Goal: Task Accomplishment & Management: Manage account settings

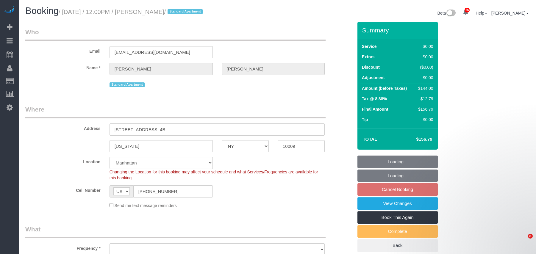
select select "NY"
select select "number:60"
select select "number:77"
select select "number:15"
select select "number:5"
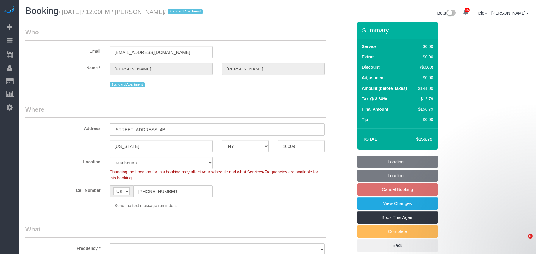
select select "1"
select select "object:4224"
select select "spot2"
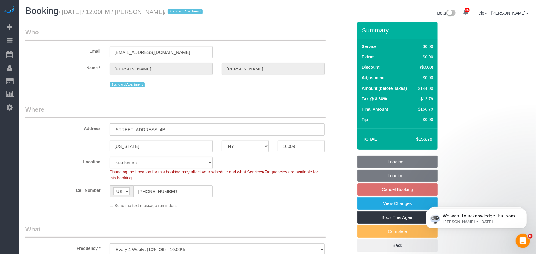
scroll to position [0, 0]
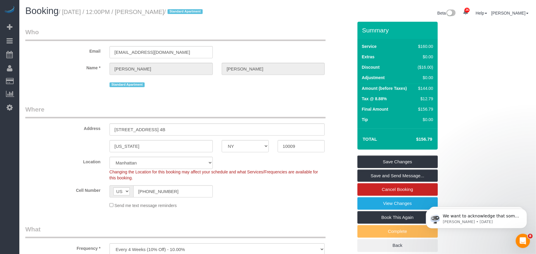
drag, startPoint x: 179, startPoint y: 13, endPoint x: 55, endPoint y: 22, distance: 123.9
click at [66, 12] on small "/ October 06, 2025 / 12:00PM / Jake Gilbert / Standard Apartment" at bounding box center [132, 12] width 146 height 7
copy small "October 06, 2025 / 12:00PM / Jake Gilbert"
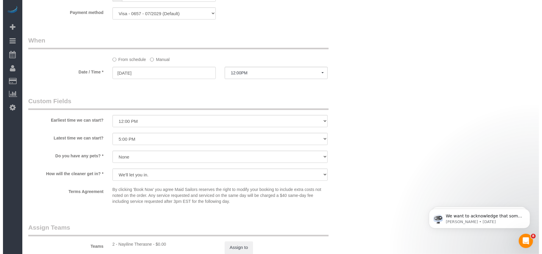
scroll to position [635, 0]
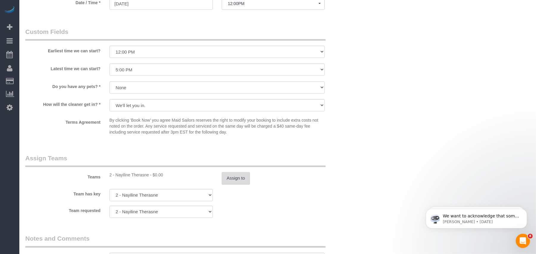
click at [227, 180] on button "Assign to" at bounding box center [236, 178] width 29 height 13
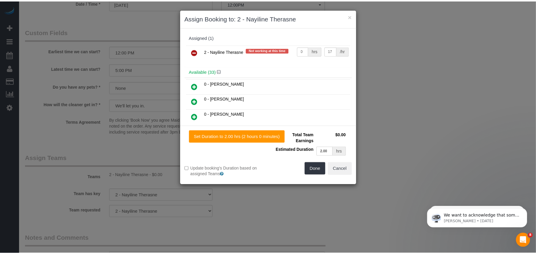
scroll to position [1040, 542]
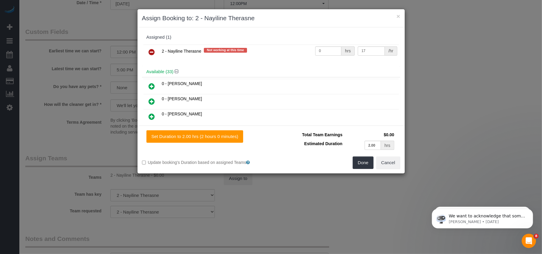
click at [150, 54] on icon at bounding box center [152, 52] width 6 height 7
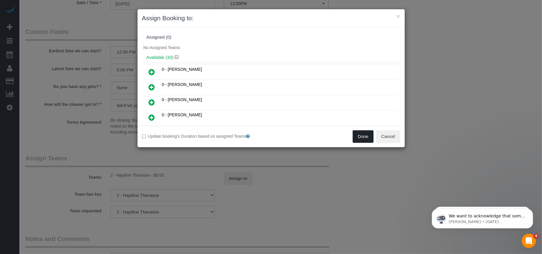
click at [365, 135] on button "Done" at bounding box center [363, 136] width 21 height 13
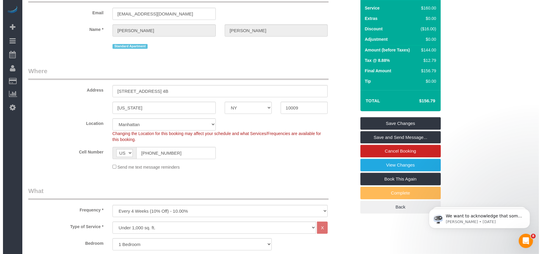
scroll to position [0, 0]
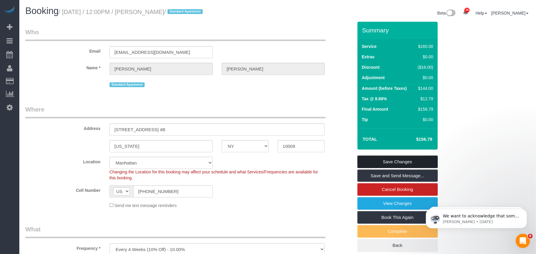
click at [398, 163] on link "Save Changes" at bounding box center [398, 162] width 80 height 13
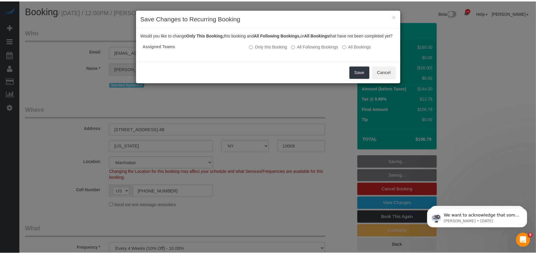
scroll to position [1040, 542]
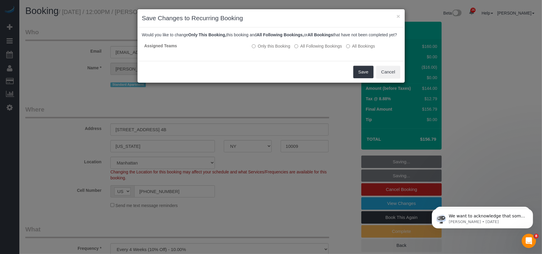
click at [355, 71] on div "Save Cancel" at bounding box center [271, 72] width 267 height 22
click at [355, 76] on button "Save" at bounding box center [364, 72] width 20 height 13
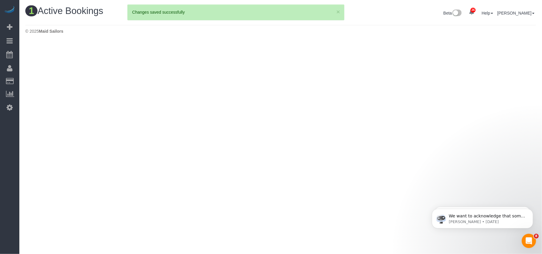
scroll to position [151, 542]
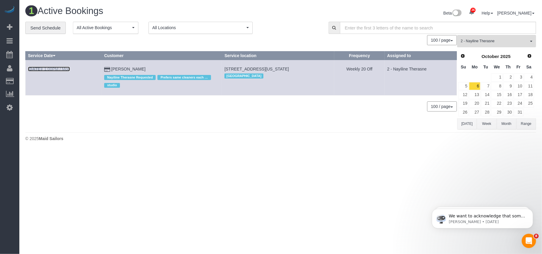
click at [55, 69] on link "Oct 6th / 1:00PM / Mon" at bounding box center [49, 69] width 42 height 5
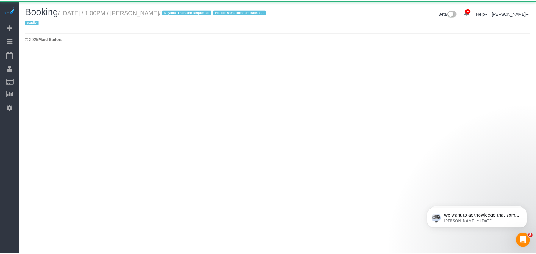
scroll to position [50, 542]
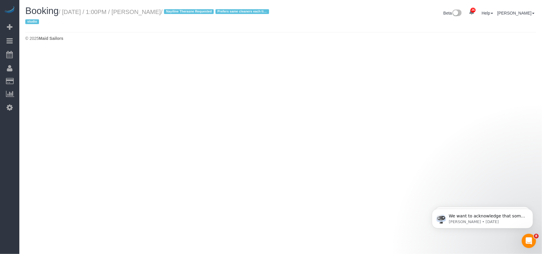
select select "NY"
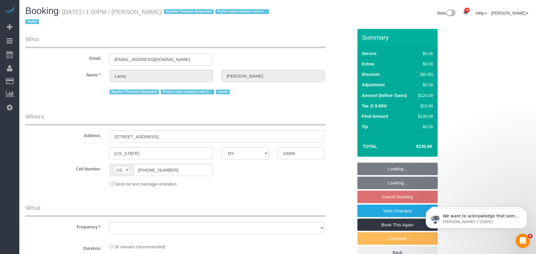
scroll to position [959, 536]
select select "number:61"
select select "number:77"
select select "number:15"
select select "number:5"
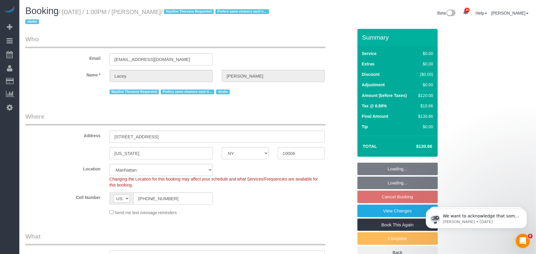
select select "object:6791"
select select "string:stripe-pm_1QnwjA4VGloSiKo7h3HCAQgS"
select select "object:7414"
select select "spot60"
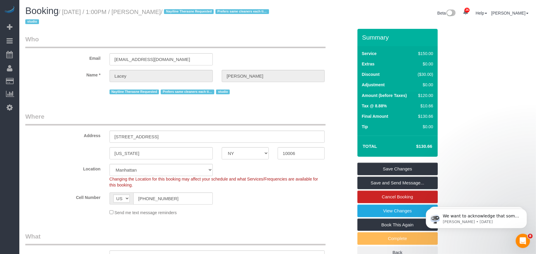
drag, startPoint x: 88, startPoint y: 11, endPoint x: 65, endPoint y: 12, distance: 23.5
click at [65, 12] on small "/ October 06, 2025 / 1:00PM / Lacey Gutierrez / Nayiline Therasne Requested Pre…" at bounding box center [148, 17] width 246 height 17
copy small "October 06, 2025 / 1:00PM / Lacey Gutierrez"
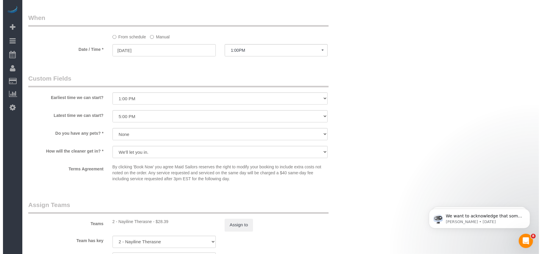
scroll to position [754, 0]
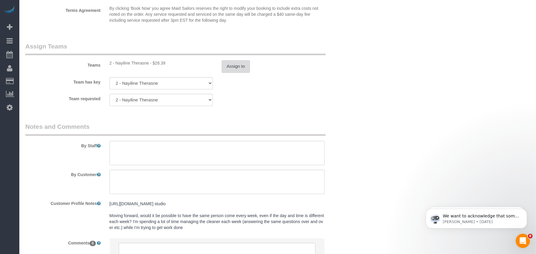
click at [234, 66] on button "Assign to" at bounding box center [236, 66] width 29 height 13
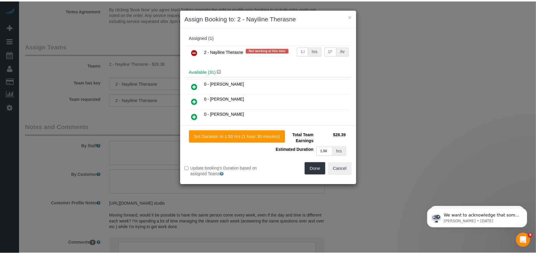
scroll to position [0, 0]
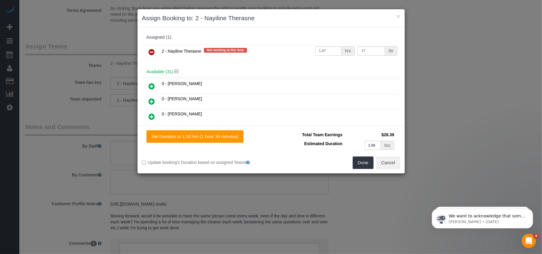
click at [150, 54] on icon at bounding box center [152, 52] width 6 height 7
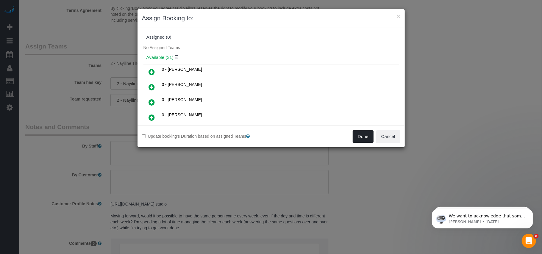
click at [361, 141] on button "Done" at bounding box center [363, 136] width 21 height 13
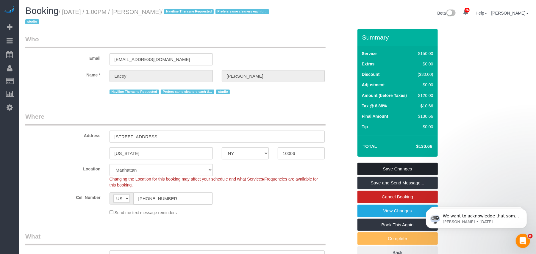
click at [413, 169] on link "Save Changes" at bounding box center [398, 169] width 80 height 13
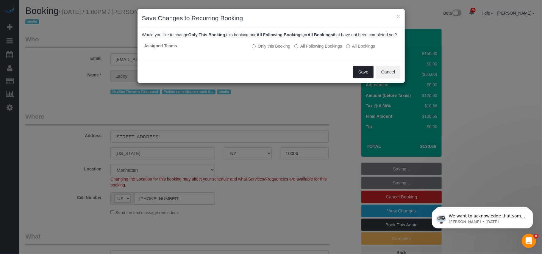
click at [360, 77] on button "Save" at bounding box center [364, 72] width 20 height 13
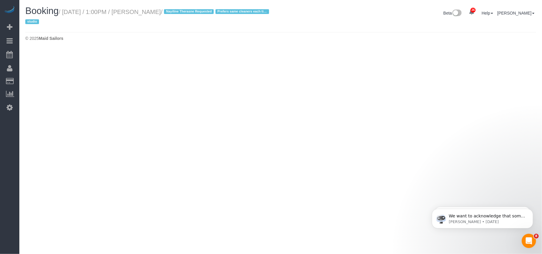
select select "NY"
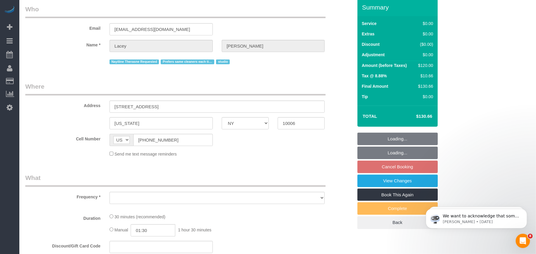
select select "string:stripe-pm_1QnwjA4VGloSiKo7h3HCAQgS"
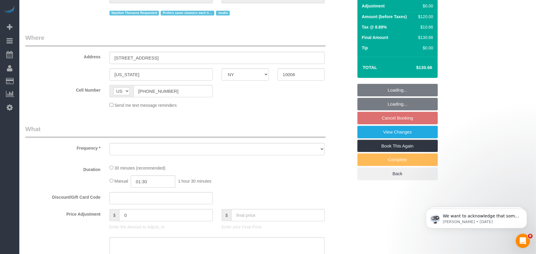
select select "object:9818"
select select "number:61"
select select "number:77"
select select "number:15"
select select "number:5"
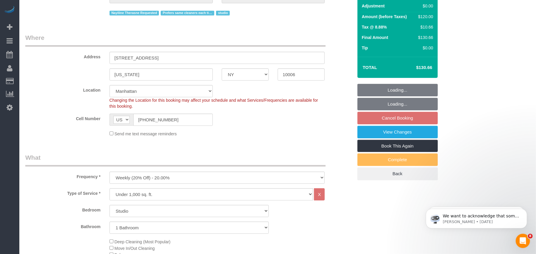
select select "object:10547"
select select "spot117"
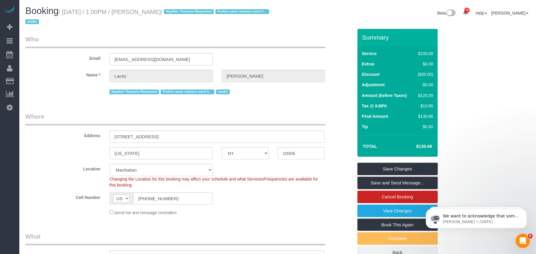
drag, startPoint x: 184, startPoint y: 11, endPoint x: 141, endPoint y: 12, distance: 42.6
click at [141, 12] on small "/ October 06, 2025 / 1:00PM / Lacey Gutierrez / Nayiline Therasne Requested Pre…" at bounding box center [148, 17] width 246 height 17
copy small "Lacey Gutierrez"
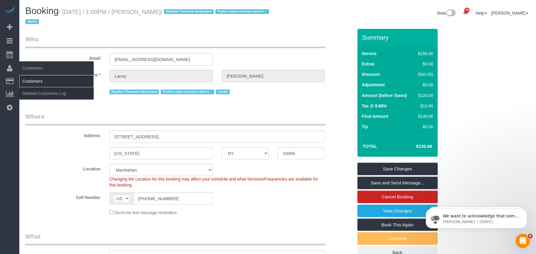
click at [31, 77] on link "Customers" at bounding box center [56, 81] width 74 height 12
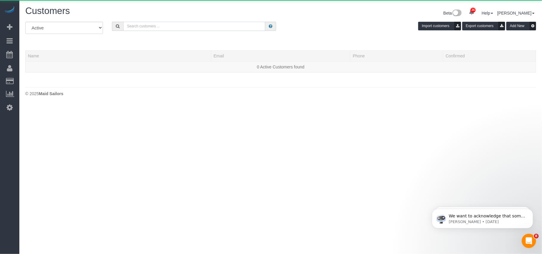
click at [139, 28] on input "text" at bounding box center [194, 26] width 142 height 9
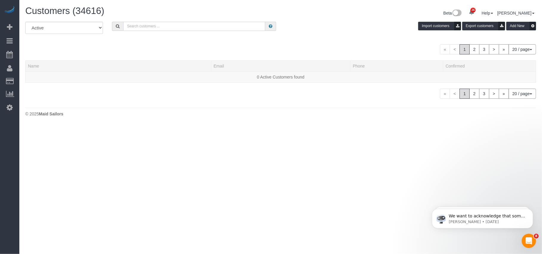
paste input "Lacey Gutierrez"
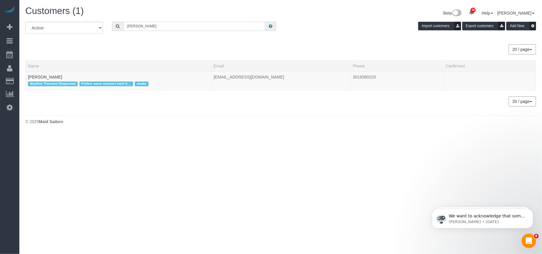
type input "Lacey Gutierrez"
click at [49, 77] on link "Lacey Gutierrez" at bounding box center [45, 77] width 34 height 5
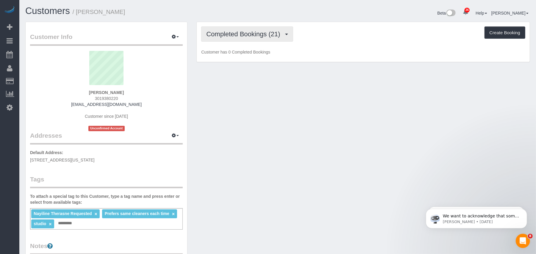
click at [265, 35] on span "Completed Bookings (21)" at bounding box center [244, 33] width 77 height 7
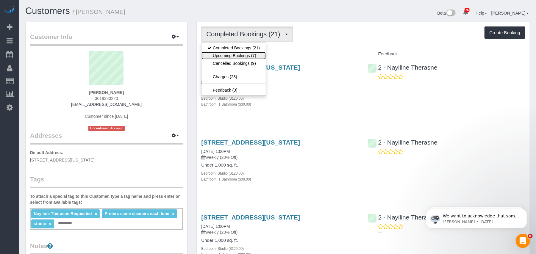
click at [259, 54] on link "Upcoming Bookings (7)" at bounding box center [234, 56] width 64 height 8
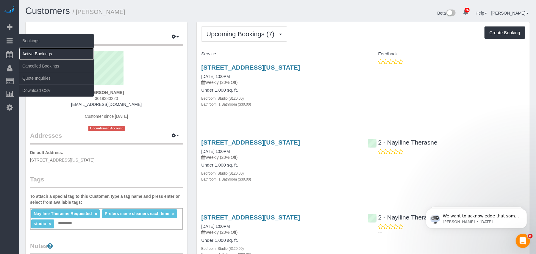
click at [32, 53] on link "Active Bookings" at bounding box center [56, 54] width 74 height 12
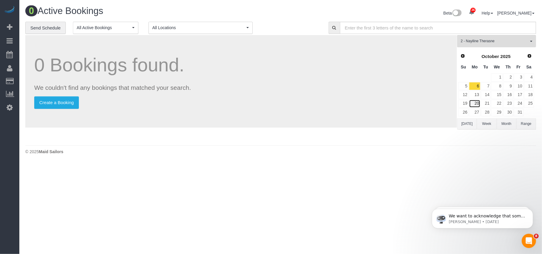
drag, startPoint x: 478, startPoint y: 104, endPoint x: 438, endPoint y: 117, distance: 41.3
click at [478, 104] on link "20" at bounding box center [474, 104] width 11 height 8
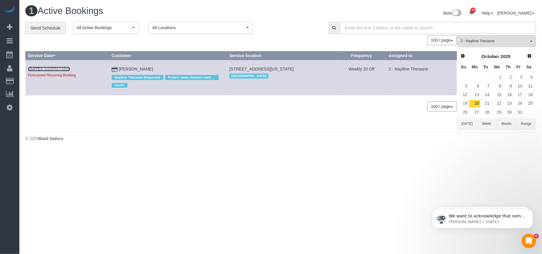
click at [69, 71] on link "Oct 20th / 1:00PM / Mon" at bounding box center [49, 69] width 42 height 5
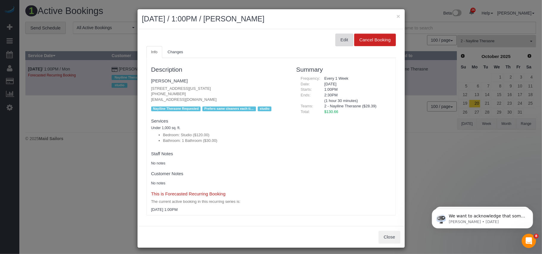
click at [342, 43] on button "Edit" at bounding box center [345, 40] width 18 height 13
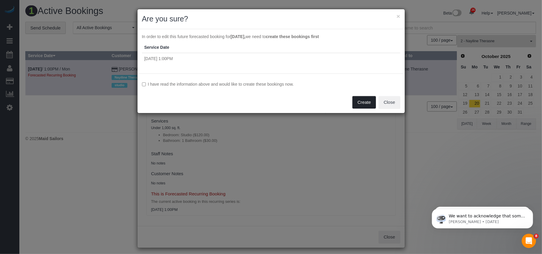
click at [366, 104] on button "Create" at bounding box center [365, 102] width 24 height 13
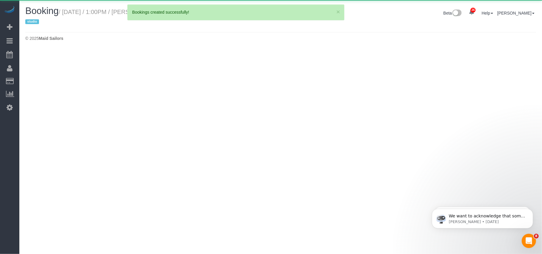
select select "NY"
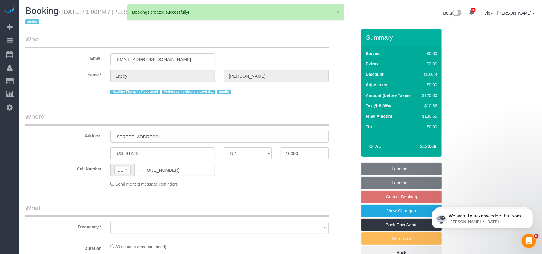
select select "number:61"
select select "number:77"
select select "number:15"
select select "number:5"
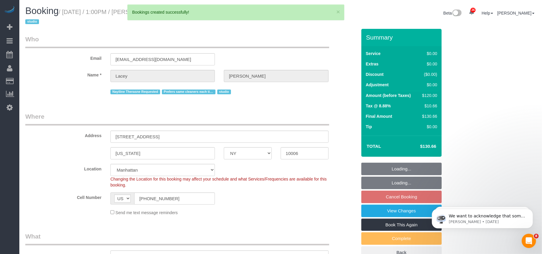
select select "object:13597"
select select "string:stripe-pm_1QnwjA4VGloSiKo7h3HCAQgS"
select select "spot174"
select select "object:14139"
select select "spot231"
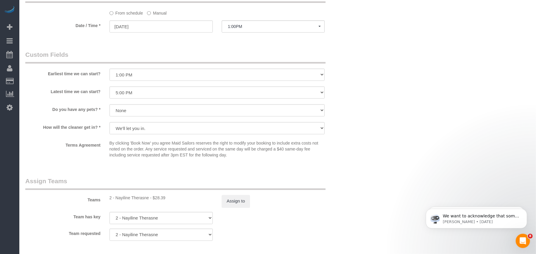
scroll to position [715, 0]
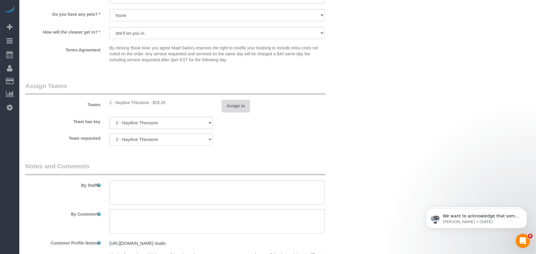
click at [246, 110] on button "Assign to" at bounding box center [236, 106] width 29 height 13
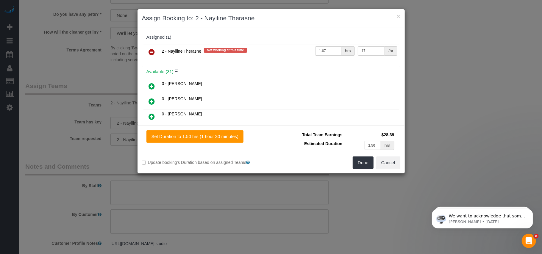
click at [150, 54] on icon at bounding box center [152, 52] width 6 height 7
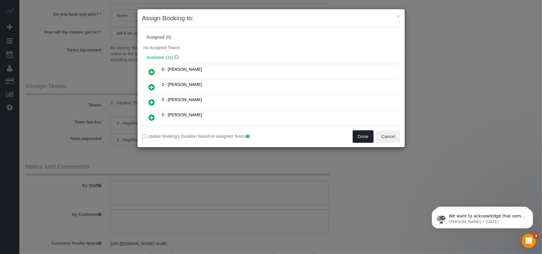
click at [362, 141] on button "Done" at bounding box center [363, 136] width 21 height 13
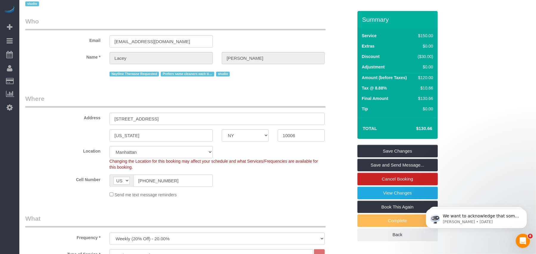
scroll to position [0, 0]
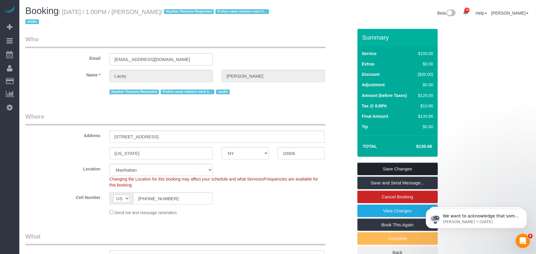
drag, startPoint x: 401, startPoint y: 173, endPoint x: 397, endPoint y: 173, distance: 3.6
click at [401, 173] on link "Save Changes" at bounding box center [398, 169] width 80 height 13
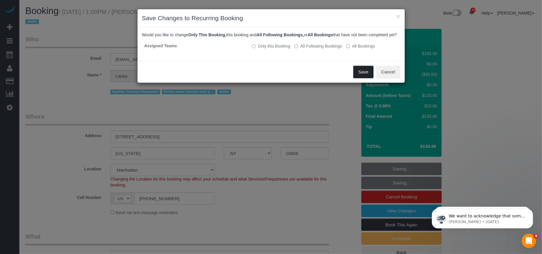
click at [356, 78] on button "Save" at bounding box center [364, 72] width 20 height 13
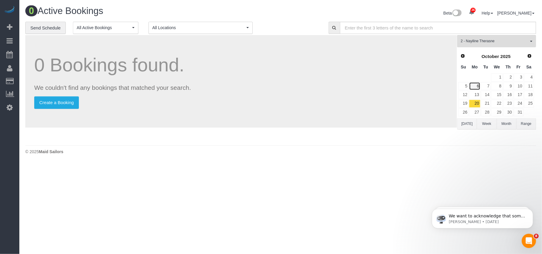
click at [477, 87] on link "6" at bounding box center [474, 86] width 11 height 8
click at [463, 56] on span "Prev" at bounding box center [462, 55] width 5 height 5
click at [477, 114] on link "29" at bounding box center [474, 112] width 11 height 8
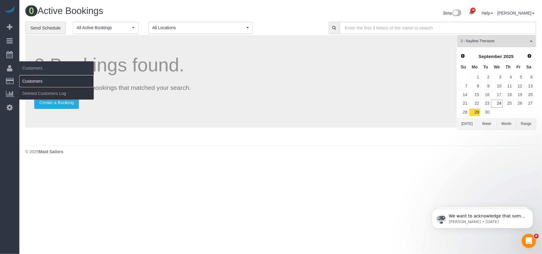
click at [24, 80] on link "Customers" at bounding box center [56, 81] width 74 height 12
click at [30, 79] on link "Customers" at bounding box center [56, 81] width 74 height 12
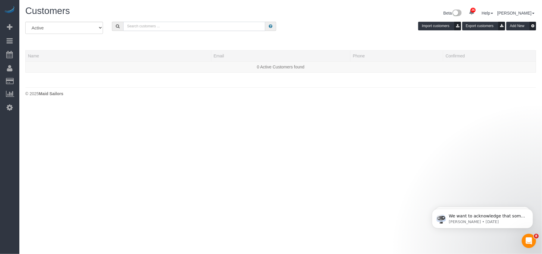
click at [133, 25] on input "text" at bounding box center [194, 26] width 142 height 9
click at [133, 27] on input "text" at bounding box center [194, 26] width 142 height 9
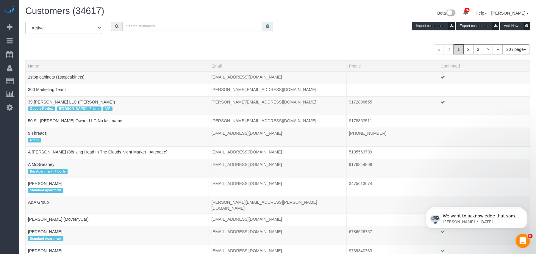
click at [133, 27] on input "text" at bounding box center [192, 26] width 140 height 9
paste input "Lacey Gutierrez"
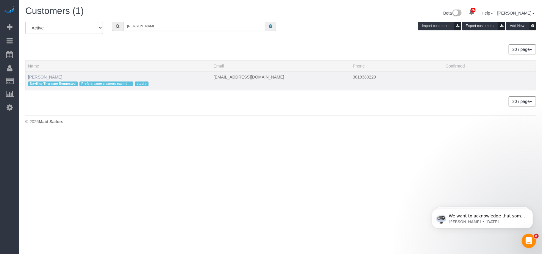
type input "Lacey Gutierrez"
click at [52, 79] on link "Lacey Gutierrez" at bounding box center [45, 77] width 34 height 5
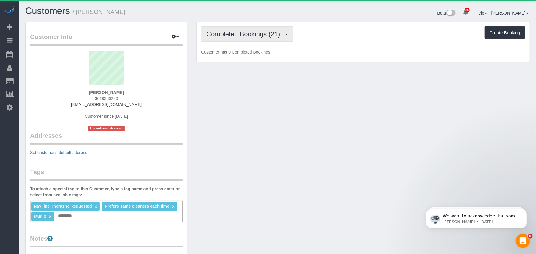
click at [239, 36] on span "Completed Bookings (21)" at bounding box center [244, 33] width 77 height 7
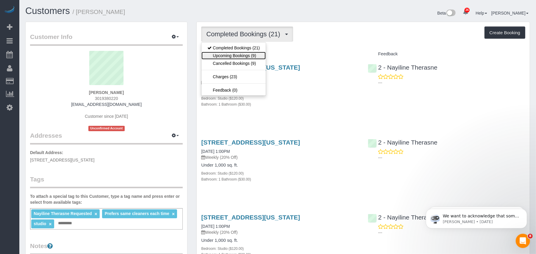
click at [241, 55] on link "Upcoming Bookings (9)" at bounding box center [234, 56] width 64 height 8
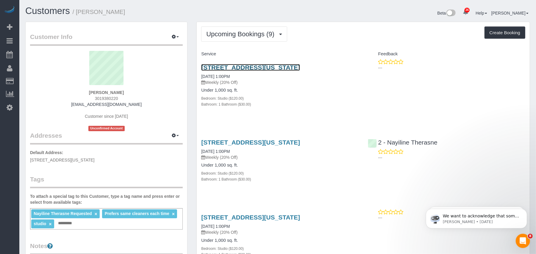
click at [241, 69] on link "88 Greenwich St, #1102, New York, NY 10006" at bounding box center [250, 67] width 99 height 7
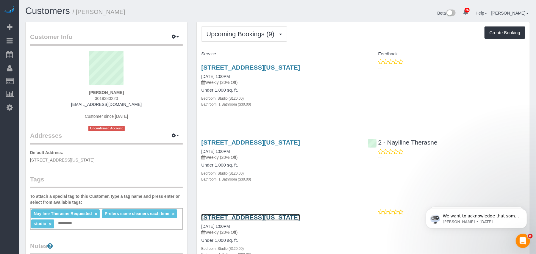
drag, startPoint x: 229, startPoint y: 219, endPoint x: 4, endPoint y: 194, distance: 226.8
click at [229, 219] on link "88 Greenwich St, #1102, New York, NY 10006" at bounding box center [250, 217] width 99 height 7
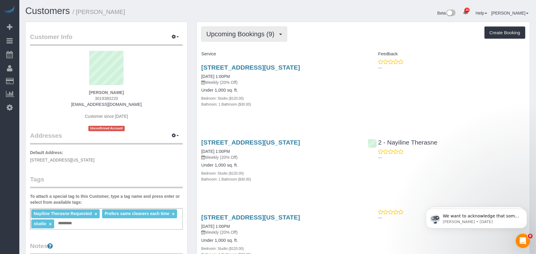
click at [233, 32] on span "Upcoming Bookings (9)" at bounding box center [241, 33] width 71 height 7
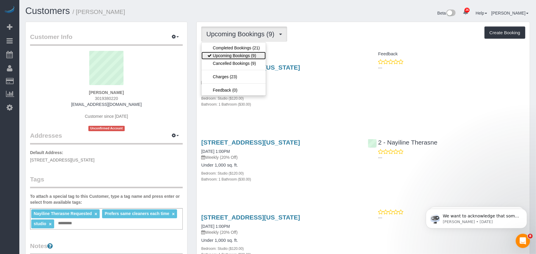
click at [240, 57] on link "Upcoming Bookings (9)" at bounding box center [234, 56] width 64 height 8
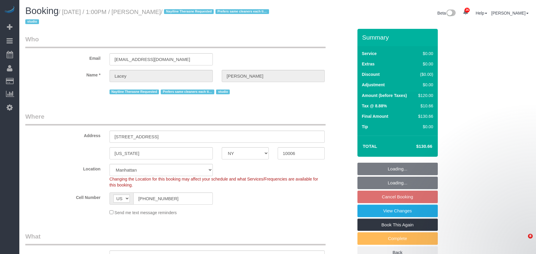
select select "NY"
select select "string:stripe-pm_1QnwjA4VGloSiKo7h3HCAQgS"
select select "spot3"
select select "number:61"
select select "number:77"
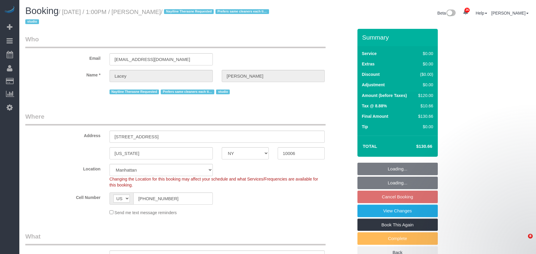
select select "number:15"
select select "number:5"
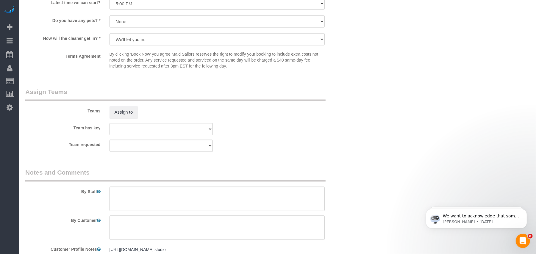
scroll to position [794, 0]
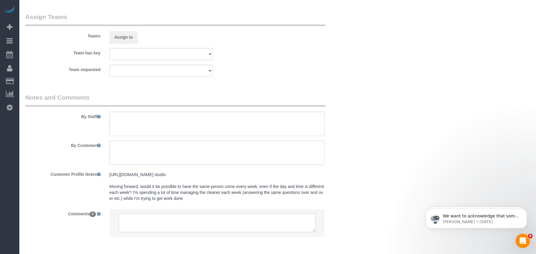
click at [153, 218] on textarea at bounding box center [217, 223] width 197 height 18
click at [152, 221] on textarea at bounding box center [217, 223] width 197 height 18
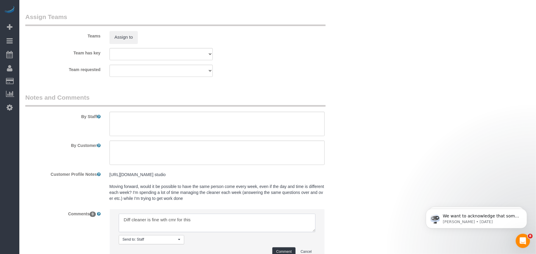
click at [164, 222] on textarea at bounding box center [217, 223] width 197 height 18
click at [208, 226] on textarea at bounding box center [217, 223] width 197 height 18
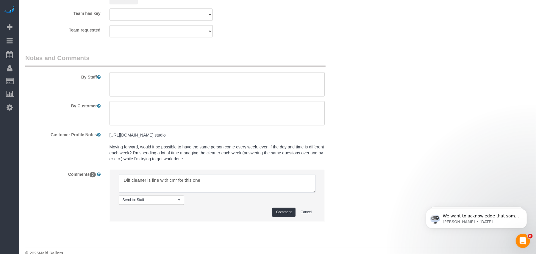
click at [175, 180] on textarea at bounding box center [217, 183] width 197 height 18
drag, startPoint x: 208, startPoint y: 182, endPoint x: 104, endPoint y: 174, distance: 105.2
click at [104, 174] on div "Comments 0 Send to: Staff Nothing selected Send to: Staff Send to: Customer Sen…" at bounding box center [189, 198] width 337 height 58
type textarea "Diff cleaner is fine with cmr for this one"
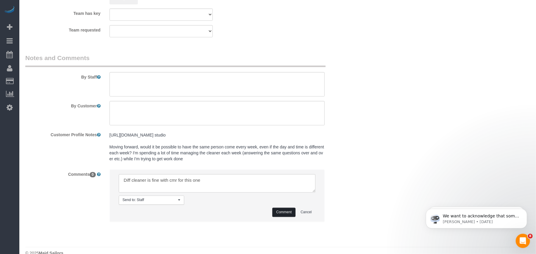
click at [290, 214] on button "Comment" at bounding box center [284, 212] width 23 height 9
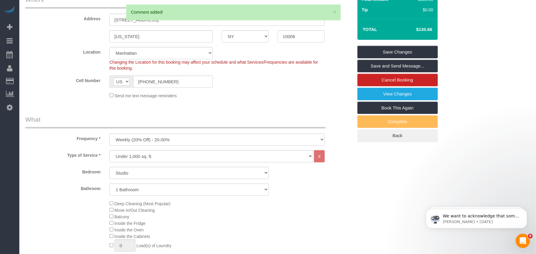
scroll to position [40, 0]
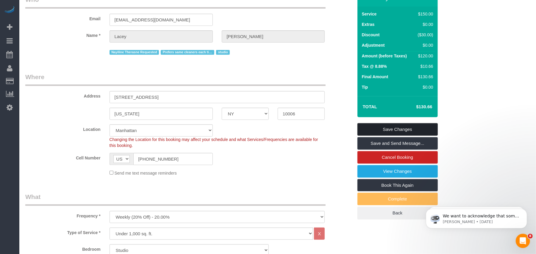
click at [391, 129] on link "Save Changes" at bounding box center [398, 129] width 80 height 13
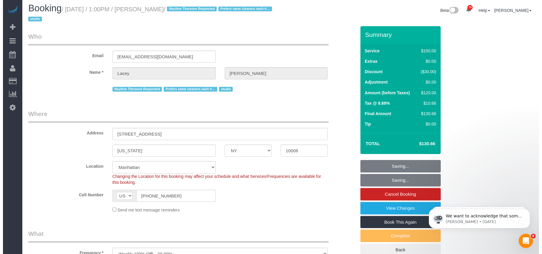
scroll to position [0, 0]
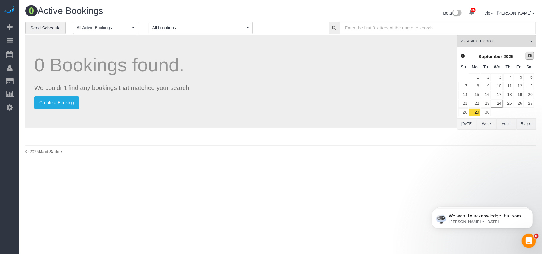
click at [530, 55] on span "Next" at bounding box center [530, 55] width 5 height 5
click at [479, 86] on link "6" at bounding box center [474, 86] width 11 height 8
click at [475, 105] on link "20" at bounding box center [474, 104] width 11 height 8
click at [477, 104] on link "20" at bounding box center [474, 104] width 11 height 8
click at [478, 86] on link "6" at bounding box center [474, 86] width 11 height 8
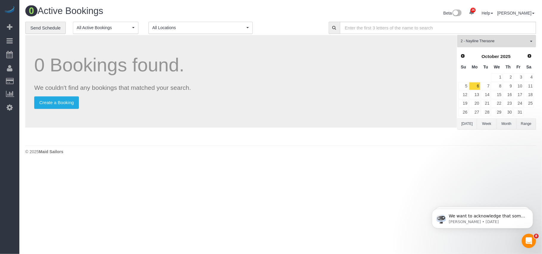
click at [297, 206] on body "26 Beta Your Notifications You have 0 alerts × You have 6 to charge for [DATE] …" at bounding box center [271, 127] width 542 height 254
click at [297, 204] on body "26 Beta Your Notifications You have 0 alerts × You have 6 to charge for [DATE] …" at bounding box center [271, 127] width 542 height 254
click at [298, 204] on body "26 Beta Your Notifications You have 0 alerts × You have 6 to charge for [DATE] …" at bounding box center [271, 127] width 542 height 254
drag, startPoint x: 298, startPoint y: 204, endPoint x: 307, endPoint y: 198, distance: 10.4
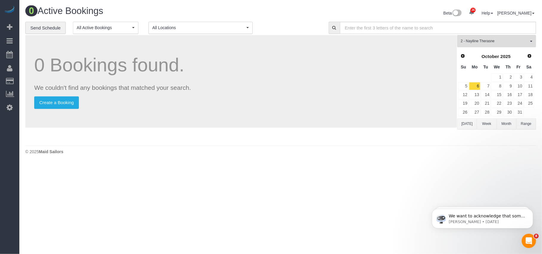
click at [303, 201] on body "26 Beta Your Notifications You have 0 alerts × You have 6 to charge for [DATE] …" at bounding box center [271, 127] width 542 height 254
click at [466, 57] on link "Prev" at bounding box center [463, 56] width 8 height 8
click at [478, 113] on link "29" at bounding box center [474, 112] width 11 height 8
click at [324, 176] on body "26 Beta Your Notifications You have 0 alerts × You have 6 to charge for [DATE] …" at bounding box center [271, 127] width 542 height 254
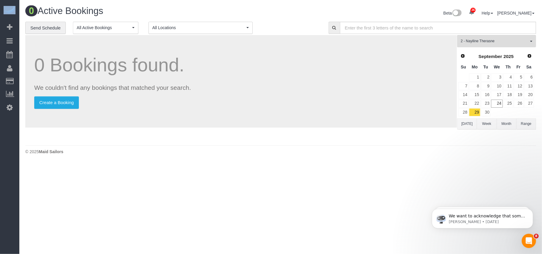
click at [324, 176] on body "26 Beta Your Notifications You have 0 alerts × You have 6 to charge for [DATE] …" at bounding box center [271, 127] width 542 height 254
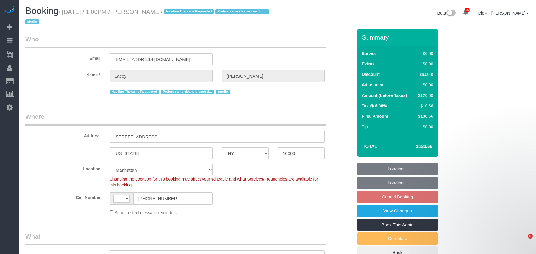
select select "NY"
select select "string:US"
select select "object:823"
select select "number:61"
select select "number:77"
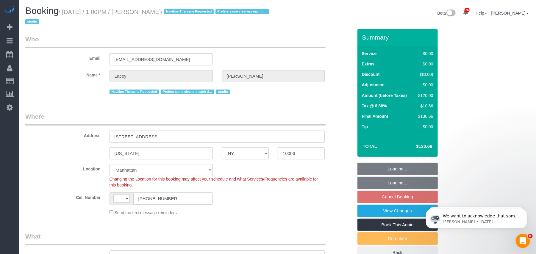
select select "number:15"
select select "number:5"
select select "object:1510"
drag, startPoint x: 185, startPoint y: 13, endPoint x: 67, endPoint y: 11, distance: 118.2
click at [67, 11] on small "/ October 20, 2025 / 1:00PM / Lacey Gutierrez / Nayiline Therasne Requested Pre…" at bounding box center [148, 17] width 246 height 17
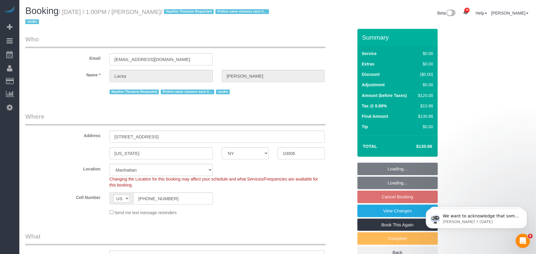
select select "string:stripe-pm_1QnwjA4VGloSiKo7h3HCAQgS"
select select "spot3"
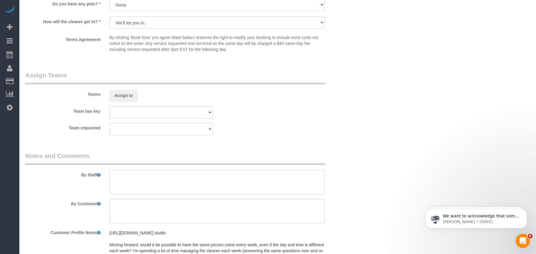
scroll to position [821, 0]
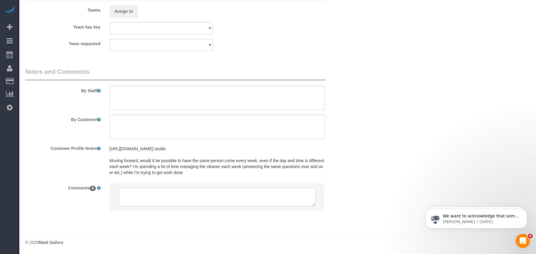
click at [142, 197] on textarea at bounding box center [217, 197] width 197 height 18
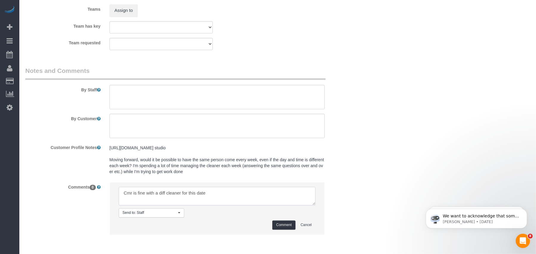
type textarea "Cmr is fine with a diff cleaner for this date"
click at [293, 226] on button "Comment" at bounding box center [284, 225] width 23 height 9
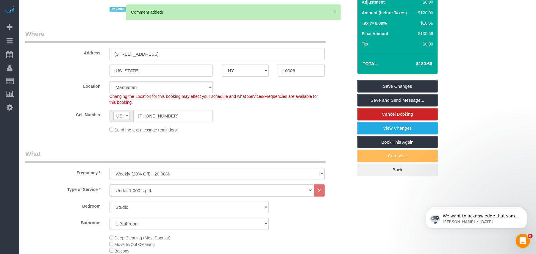
scroll to position [27, 0]
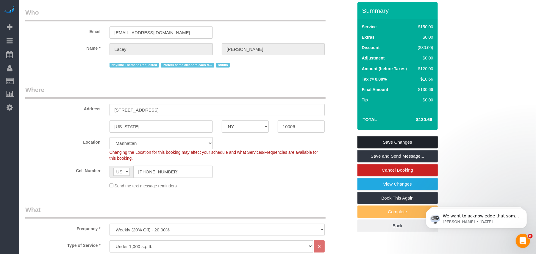
click at [419, 139] on link "Save Changes" at bounding box center [398, 142] width 80 height 13
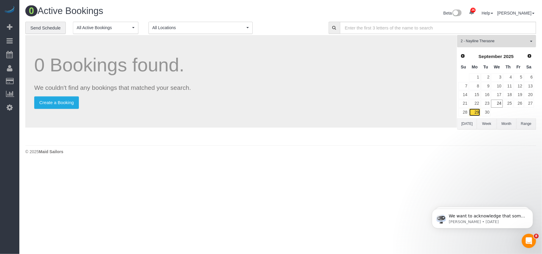
click at [477, 113] on link "29" at bounding box center [474, 112] width 11 height 8
click at [530, 55] on span "Next" at bounding box center [530, 55] width 5 height 5
click at [475, 88] on link "6" at bounding box center [474, 86] width 11 height 8
click at [476, 106] on link "20" at bounding box center [474, 104] width 11 height 8
click at [464, 54] on span "Prev" at bounding box center [462, 55] width 5 height 5
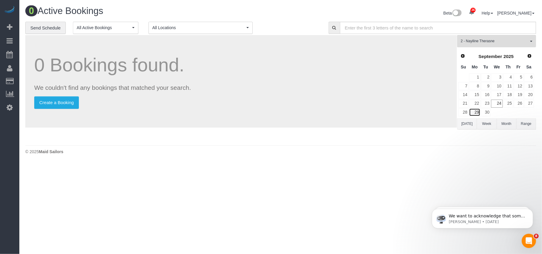
click at [479, 110] on link "29" at bounding box center [474, 112] width 11 height 8
click at [530, 58] on span "Next" at bounding box center [530, 55] width 5 height 5
click at [480, 87] on link "6" at bounding box center [474, 86] width 11 height 8
click at [410, 159] on div "0 Active Bookings Beta 26 Your Notifications You have 0 alerts × You have 6 to …" at bounding box center [280, 82] width 523 height 164
click at [474, 105] on link "20" at bounding box center [474, 104] width 11 height 8
